Goal: Task Accomplishment & Management: Use online tool/utility

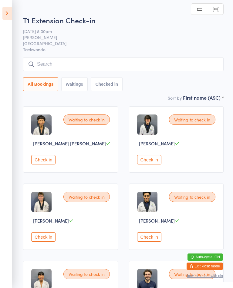
click at [40, 165] on button "Check in" at bounding box center [43, 159] width 24 height 9
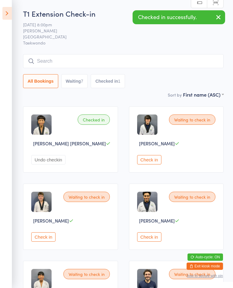
click at [157, 250] on div "Waiting to check in [PERSON_NAME] Check in" at bounding box center [176, 217] width 95 height 66
click at [152, 242] on button "Check in" at bounding box center [149, 237] width 24 height 9
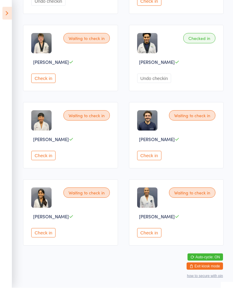
scroll to position [161, 0]
click at [153, 238] on button "Check in" at bounding box center [149, 233] width 24 height 9
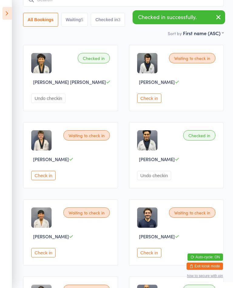
scroll to position [60, 0]
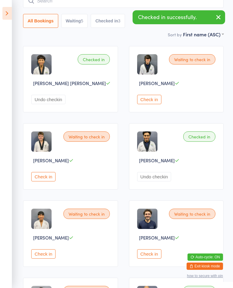
click at [56, 182] on button "Check in" at bounding box center [43, 176] width 24 height 9
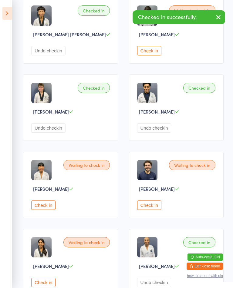
scroll to position [161, 0]
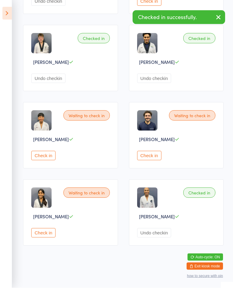
click at [49, 238] on button "Check in" at bounding box center [43, 233] width 24 height 9
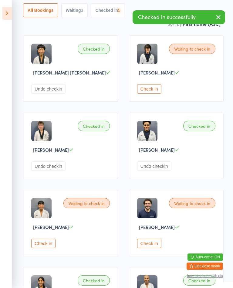
scroll to position [0, 0]
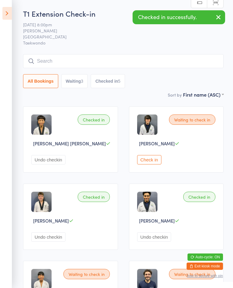
click at [159, 158] on div "Waiting to check in [PERSON_NAME] Check in" at bounding box center [176, 139] width 95 height 66
click at [152, 163] on button "Check in" at bounding box center [149, 159] width 24 height 9
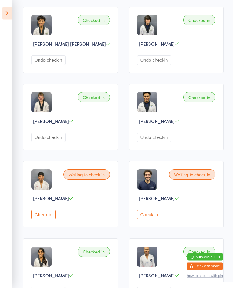
scroll to position [100, 0]
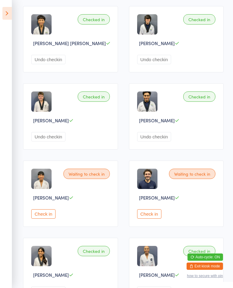
click at [152, 216] on div "Waiting to check in [PERSON_NAME] Check in" at bounding box center [176, 194] width 95 height 66
click at [151, 219] on button "Check in" at bounding box center [149, 214] width 24 height 9
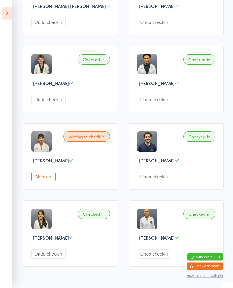
scroll to position [161, 0]
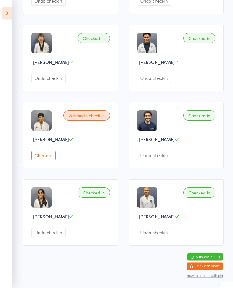
click at [47, 160] on button "Check in" at bounding box center [43, 155] width 24 height 9
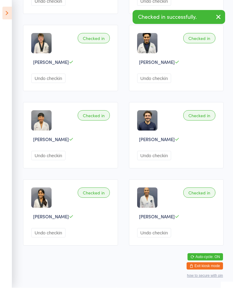
click at [5, 10] on icon at bounding box center [6, 13] width 9 height 13
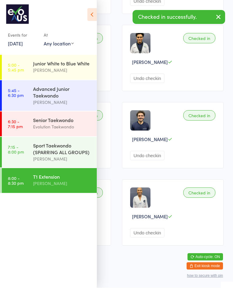
click at [62, 127] on div "Evolution Taekwondo" at bounding box center [62, 127] width 59 height 7
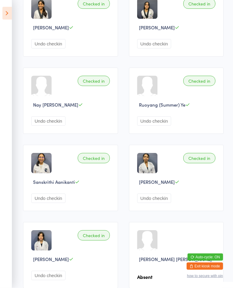
scroll to position [425, 0]
